Goal: Find contact information: Find contact information

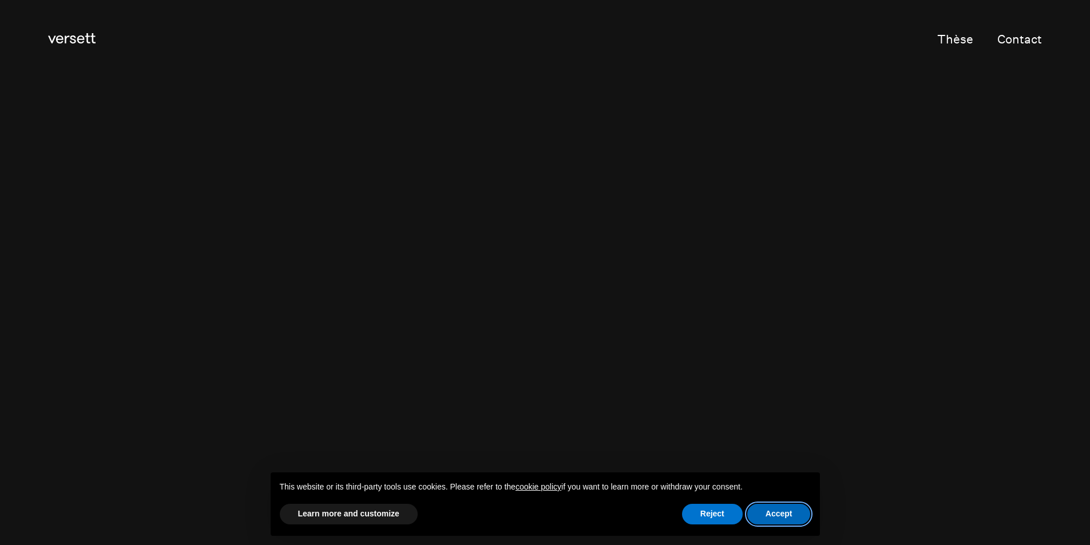
drag, startPoint x: 768, startPoint y: 514, endPoint x: 737, endPoint y: 479, distance: 46.2
click at [769, 513] on button "Accept" at bounding box center [778, 514] width 63 height 21
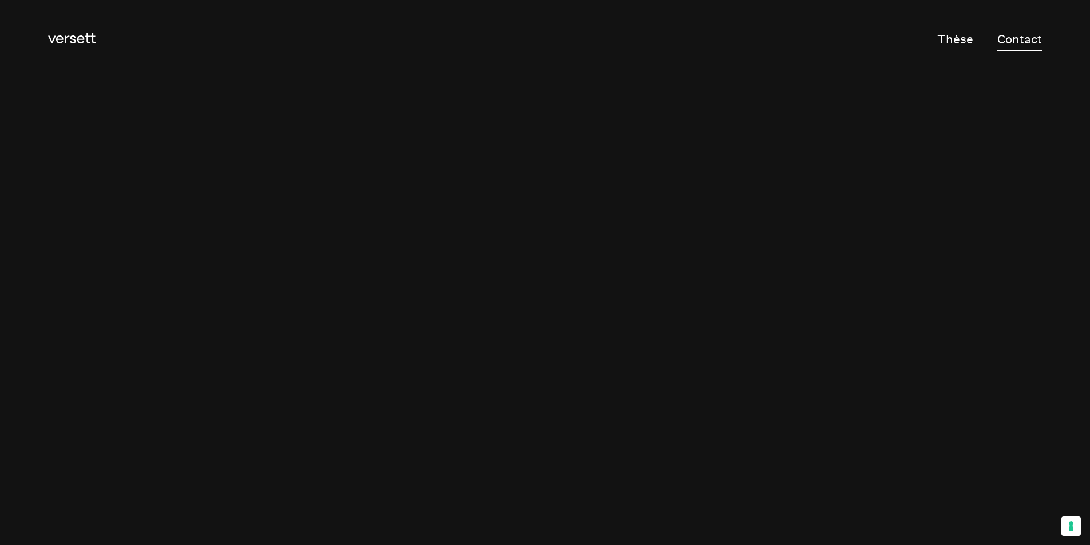
click at [1017, 35] on link "Contact" at bounding box center [1019, 40] width 45 height 23
click at [65, 39] on icon at bounding box center [71, 38] width 47 height 10
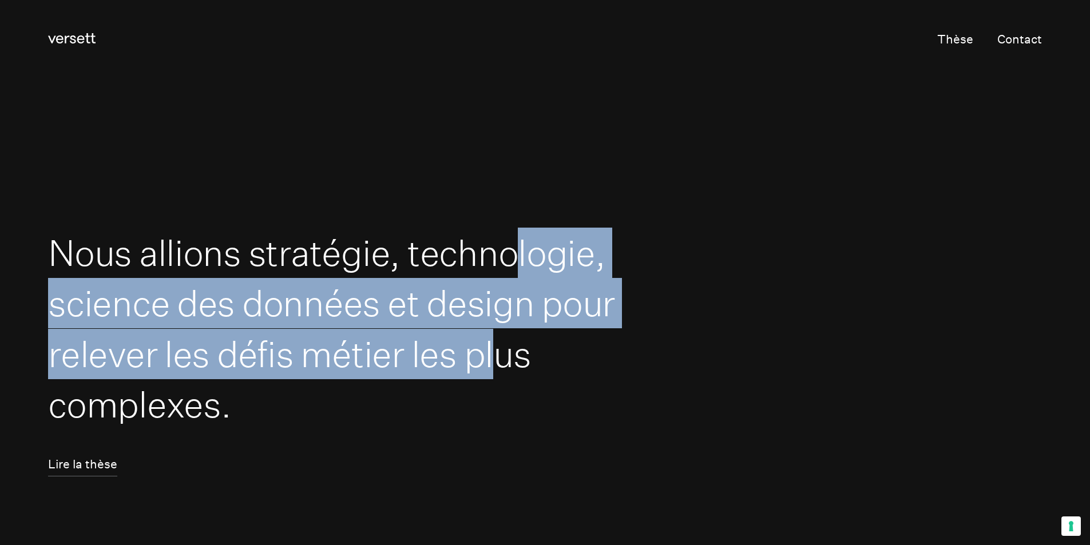
drag, startPoint x: 542, startPoint y: 269, endPoint x: 530, endPoint y: 339, distance: 70.7
click at [530, 339] on h1 "Nous allions stratégie, technologie, science des données et design pour relever…" at bounding box center [336, 329] width 577 height 202
click at [1020, 38] on link "Contact" at bounding box center [1019, 40] width 45 height 23
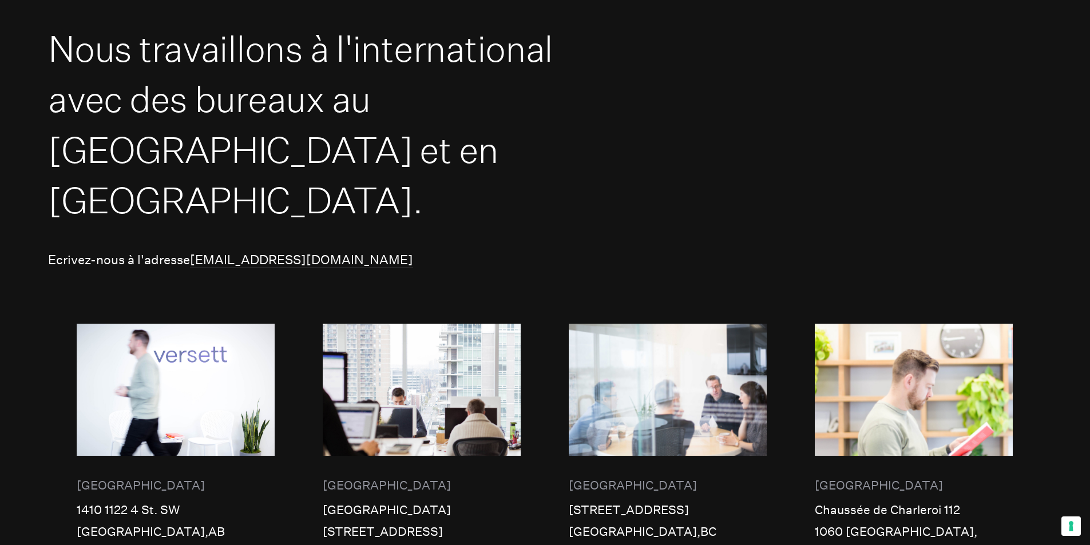
scroll to position [229, 0]
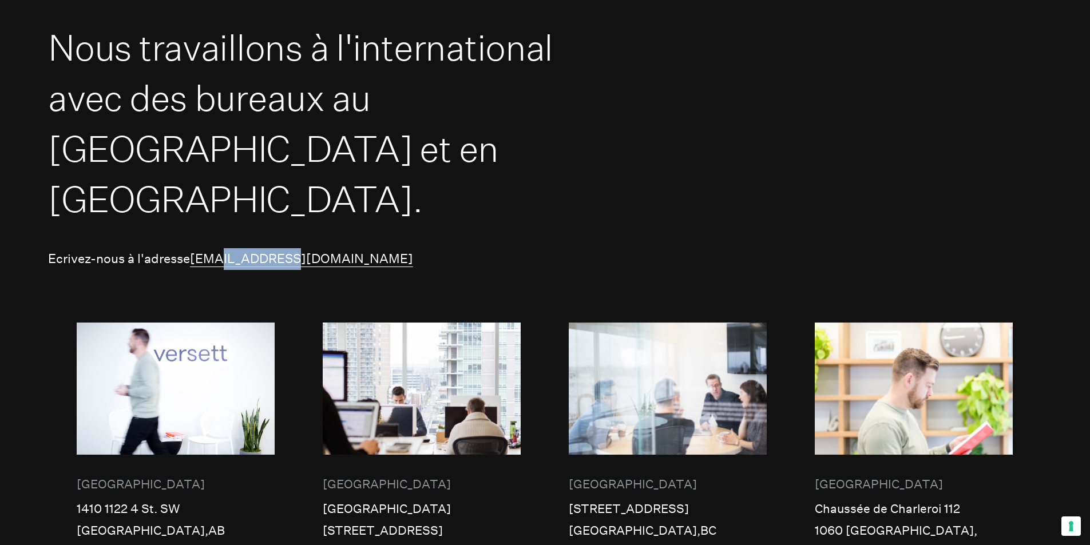
drag, startPoint x: 296, startPoint y: 218, endPoint x: 220, endPoint y: 220, distance: 76.7
click at [220, 248] on p "Ecrivez-nous à l'adresse [EMAIL_ADDRESS][DOMAIN_NAME]" at bounding box center [545, 259] width 994 height 22
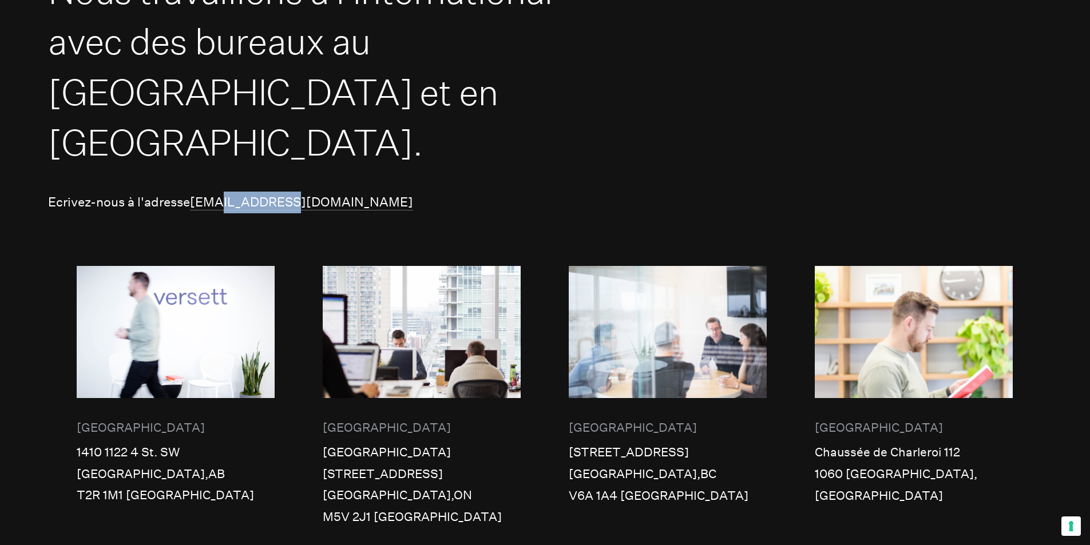
scroll to position [286, 0]
click at [840, 416] on div "[GEOGRAPHIC_DATA]" at bounding box center [914, 427] width 198 height 22
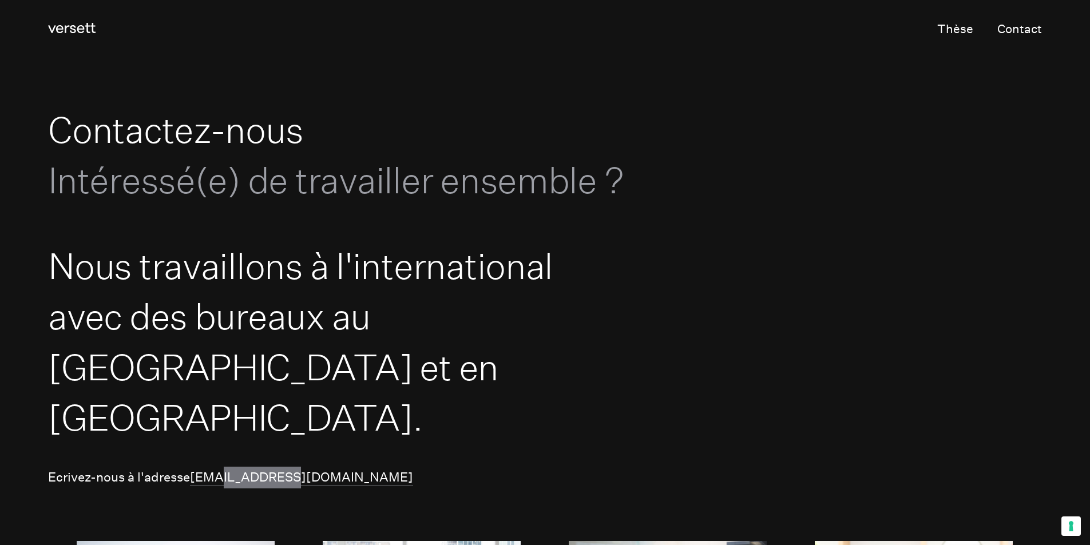
scroll to position [0, 0]
